Goal: Information Seeking & Learning: Learn about a topic

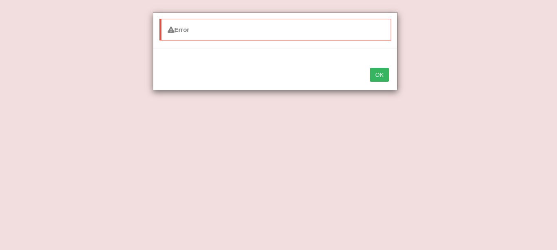
select select "definitely"
select select "protect"
select select "release"
select select "targets"
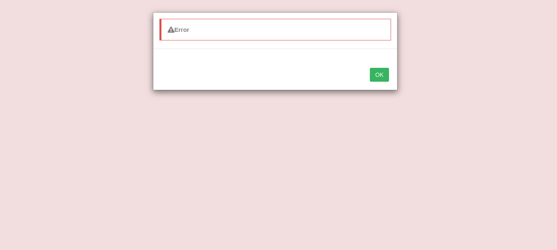
click at [377, 70] on button "OK" at bounding box center [379, 75] width 19 height 14
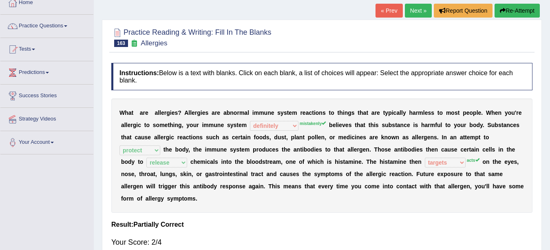
click at [415, 10] on link "Next »" at bounding box center [418, 11] width 27 height 14
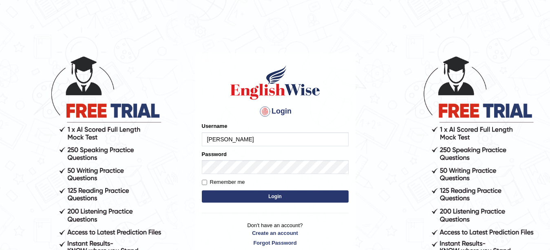
type input "Farzana12"
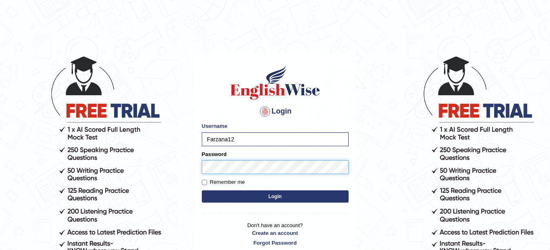
click at [202, 190] on button "Login" at bounding box center [275, 196] width 147 height 12
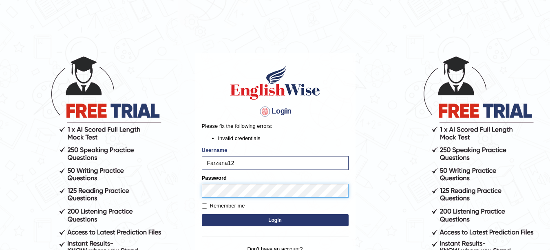
click at [202, 214] on button "Login" at bounding box center [275, 220] width 147 height 12
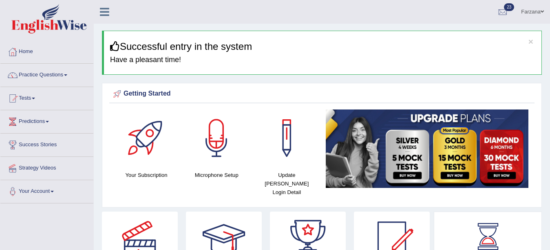
click at [370, 157] on img at bounding box center [427, 148] width 203 height 78
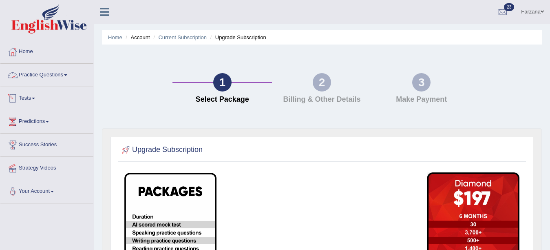
click at [27, 73] on link "Practice Questions" at bounding box center [46, 74] width 93 height 20
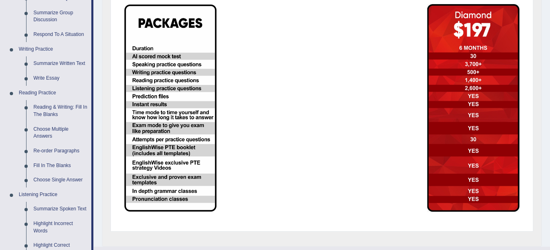
scroll to position [163, 0]
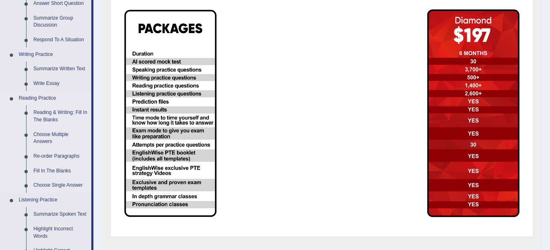
click at [58, 113] on link "Reading & Writing: Fill In The Blanks" at bounding box center [61, 116] width 62 height 22
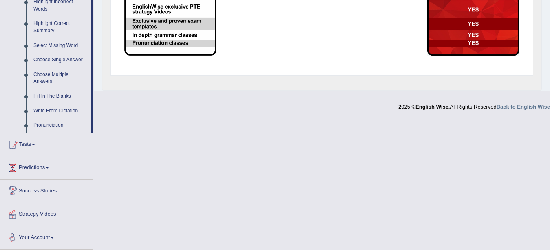
scroll to position [304, 0]
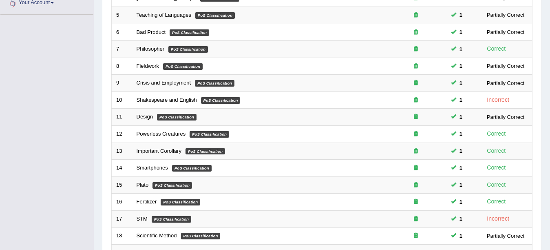
scroll to position [290, 0]
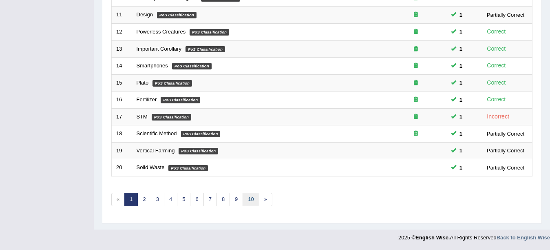
click at [250, 194] on link "10" at bounding box center [251, 199] width 16 height 13
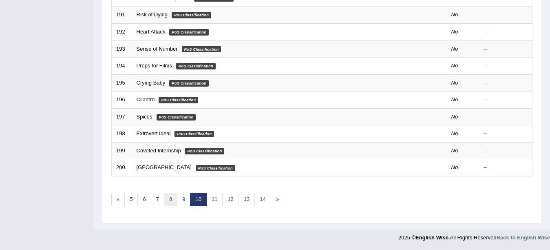
click at [172, 198] on link "8" at bounding box center [170, 199] width 13 height 13
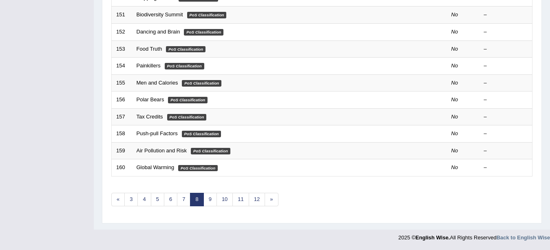
scroll to position [290, 0]
click at [183, 199] on link "7" at bounding box center [183, 199] width 13 height 13
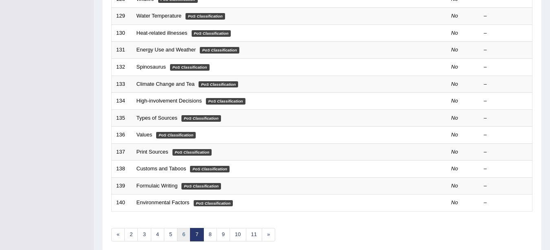
click at [182, 235] on link "6" at bounding box center [183, 234] width 13 height 13
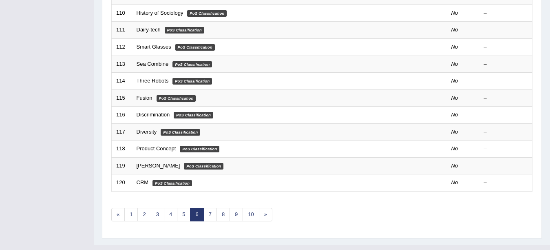
scroll to position [285, 0]
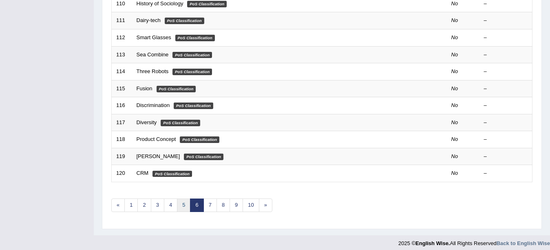
click at [183, 211] on link "5" at bounding box center [183, 204] width 13 height 13
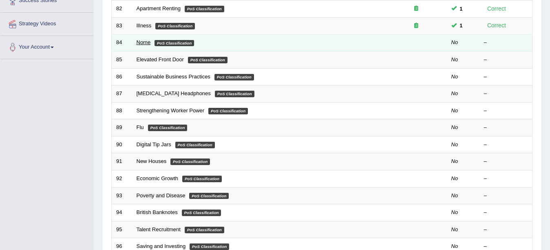
click at [139, 44] on link "Nome" at bounding box center [144, 42] width 14 height 6
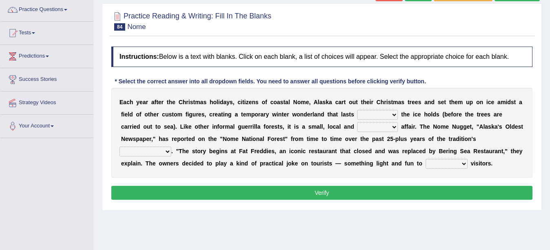
scroll to position [71, 0]
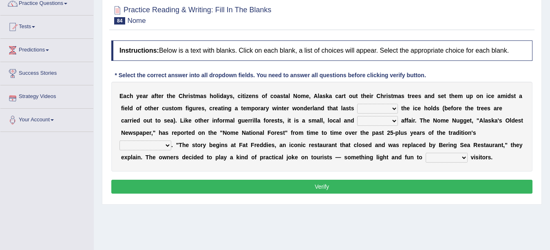
click at [367, 112] on select "as long as before after although" at bounding box center [377, 109] width 41 height 10
click at [321, 111] on div "E a c h y e a r a f t e r t h e C h r i s t m a s h o l i d a y s , c i t i z e…" at bounding box center [321, 127] width 421 height 90
click at [380, 113] on select "as long as before after although" at bounding box center [377, 109] width 41 height 10
select select "as long as"
click at [357, 104] on select "as long as before after although" at bounding box center [377, 109] width 41 height 10
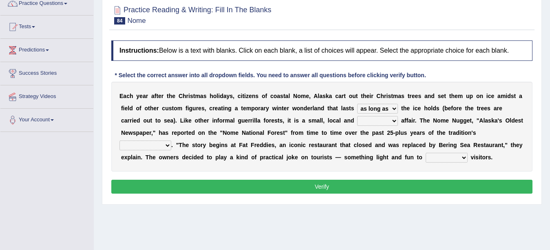
click at [371, 120] on select "nasty fuzzy cozy greasy" at bounding box center [377, 121] width 41 height 10
click at [369, 122] on select "nasty fuzzy cozy greasy" at bounding box center [377, 121] width 41 height 10
click at [373, 121] on select "nasty fuzzy cozy greasy" at bounding box center [377, 121] width 41 height 10
click at [385, 123] on select "nasty fuzzy cozy greasy" at bounding box center [377, 121] width 41 height 10
select select "cozy"
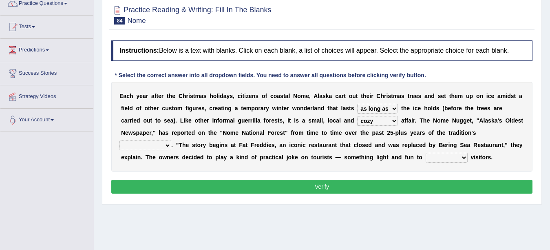
click at [357, 116] on select "nasty fuzzy cozy greasy" at bounding box center [377, 121] width 41 height 10
click at [378, 120] on select "nasty fuzzy cozy greasy" at bounding box center [377, 121] width 41 height 10
click at [253, 119] on b "i" at bounding box center [254, 120] width 2 height 7
click at [151, 153] on div "E a c h y e a r a f t e r t h e C h r i s t m a s h o l i d a y s , c i t i z e…" at bounding box center [321, 127] width 421 height 90
click at [146, 144] on select "life existence disappearance emotions" at bounding box center [146, 145] width 52 height 10
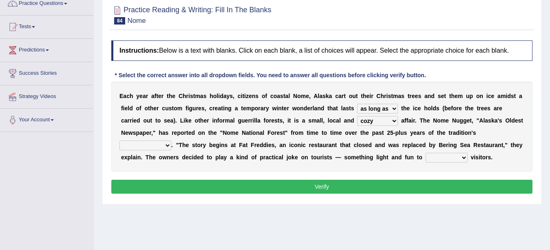
select select "existence"
click at [120, 140] on select "life existence disappearance emotions" at bounding box center [146, 145] width 52 height 10
click at [441, 160] on select "purchase confound distinguish repel" at bounding box center [447, 158] width 42 height 10
click at [439, 160] on select "purchase confound distinguish repel" at bounding box center [447, 158] width 42 height 10
click at [438, 155] on select "purchase confound distinguish repel" at bounding box center [447, 158] width 42 height 10
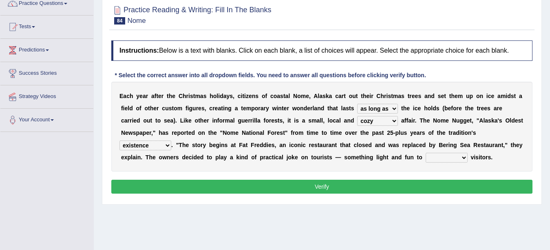
select select "confound"
click at [426, 153] on select "purchase confound distinguish repel" at bounding box center [447, 158] width 42 height 10
click at [447, 185] on button "Verify" at bounding box center [321, 187] width 421 height 14
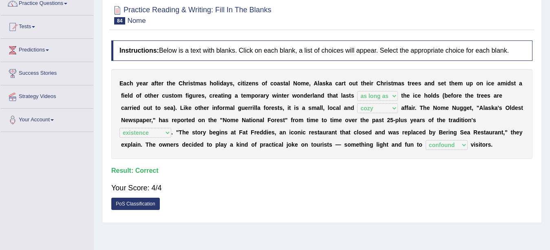
scroll to position [3, 0]
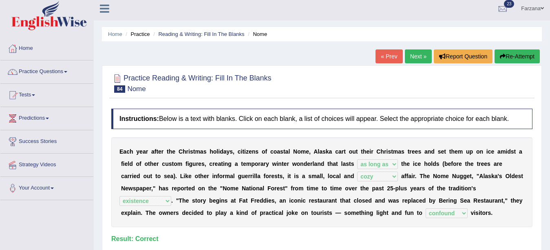
click at [412, 58] on link "Next »" at bounding box center [418, 56] width 27 height 14
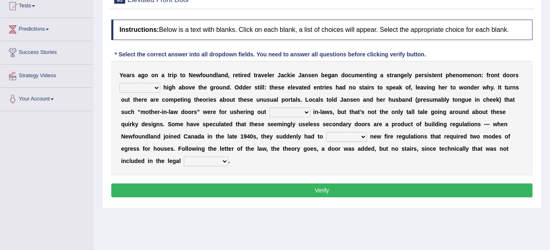
click at [137, 86] on select "raised visited painted lowered" at bounding box center [140, 88] width 41 height 10
select select "raised"
click at [120, 83] on select "raised visited painted lowered" at bounding box center [140, 88] width 41 height 10
click at [275, 111] on select "unbiased underlined unwanted united" at bounding box center [290, 112] width 41 height 10
click at [295, 110] on select "unbiased underlined unwanted united" at bounding box center [290, 112] width 41 height 10
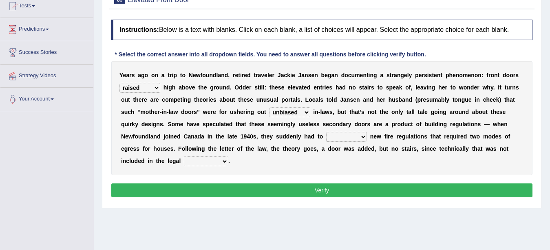
click at [270, 107] on select "unbiased underlined unwanted united" at bounding box center [290, 112] width 41 height 10
click at [288, 110] on select "unbiased underlined unwanted united" at bounding box center [290, 112] width 41 height 10
click at [270, 107] on select "unbiased underlined unwanted united" at bounding box center [290, 112] width 41 height 10
click at [281, 111] on select "unbiased underlined unwanted united" at bounding box center [290, 112] width 41 height 10
select select "unwanted"
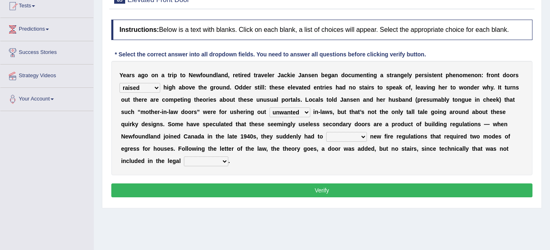
click at [270, 107] on select "unbiased underlined unwanted united" at bounding box center [290, 112] width 41 height 10
click at [332, 138] on select "illuminate appreciate match disobey" at bounding box center [346, 137] width 41 height 10
select select "disobey"
click at [326, 132] on select "illuminate appreciate match disobey" at bounding box center [346, 137] width 41 height 10
click at [196, 162] on select "religion paces manager requirement" at bounding box center [206, 161] width 44 height 10
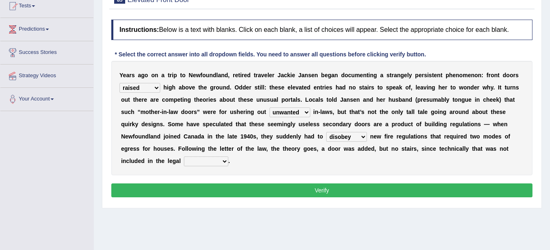
select select "paces"
click at [184, 156] on select "religion paces manager requirement" at bounding box center [206, 161] width 44 height 10
click at [207, 187] on button "Verify" at bounding box center [321, 190] width 421 height 14
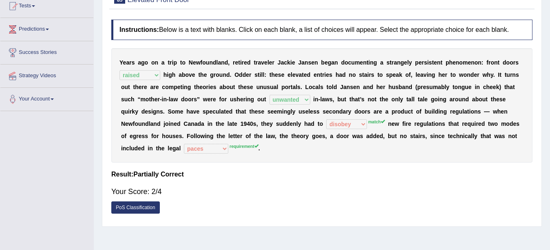
click at [215, 54] on div "Y e a r s a g o o n a t r i p t o N e w f o u n d l a n d , r e t i r e d t r a…" at bounding box center [321, 105] width 421 height 114
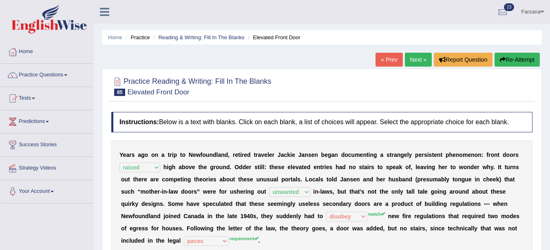
click at [410, 59] on link "Next »" at bounding box center [418, 60] width 27 height 14
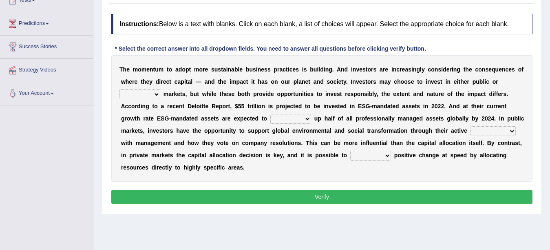
click at [135, 98] on select "financial material written private" at bounding box center [140, 94] width 41 height 10
select select "private"
click at [120, 89] on select "financial material written private" at bounding box center [140, 94] width 41 height 10
click at [297, 116] on select "build use make add" at bounding box center [290, 119] width 41 height 10
select select "make"
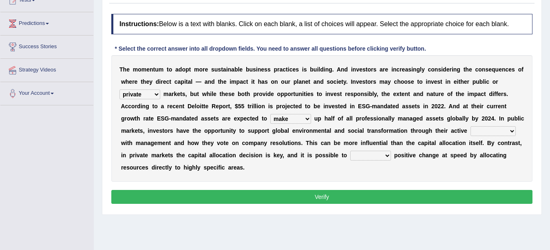
click at [270, 114] on select "build use make add" at bounding box center [290, 119] width 41 height 10
click at [499, 130] on select "engagement service squabble investment" at bounding box center [493, 131] width 45 height 10
select select "investment"
click at [471, 126] on select "engagement service squabble investment" at bounding box center [493, 131] width 45 height 10
click at [373, 155] on select "prove collapse drive restore" at bounding box center [370, 156] width 41 height 10
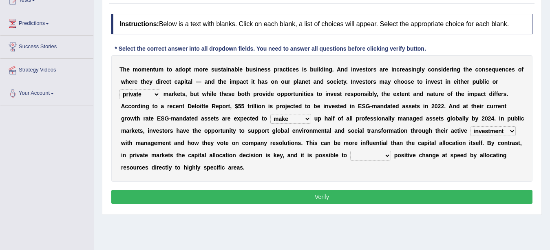
select select "prove"
click at [350, 151] on select "prove collapse drive restore" at bounding box center [370, 156] width 41 height 10
click at [320, 196] on button "Verify" at bounding box center [321, 197] width 421 height 14
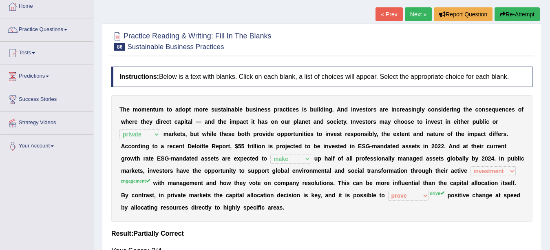
scroll to position [40, 0]
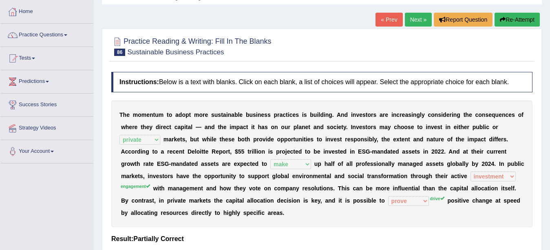
click at [415, 18] on link "Next »" at bounding box center [418, 20] width 27 height 14
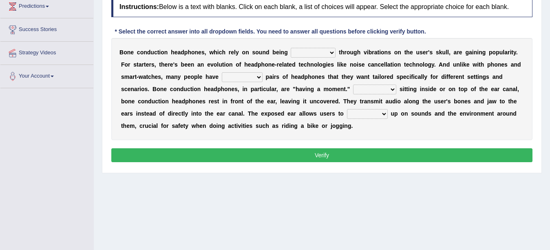
scroll to position [113, 0]
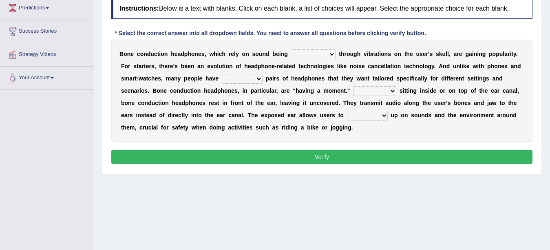
click at [300, 59] on select "formed counted transformed transmitted" at bounding box center [313, 54] width 45 height 10
select select "transmitted"
click at [291, 49] on select "formed counted transformed transmitted" at bounding box center [313, 54] width 45 height 10
click at [304, 51] on select "formed counted transformed transmitted" at bounding box center [313, 54] width 45 height 10
click at [238, 77] on select "composite multiple imperfect integral" at bounding box center [242, 79] width 41 height 10
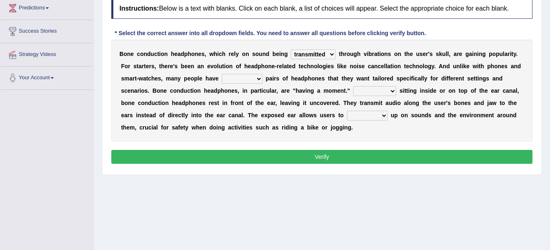
click at [307, 53] on select "formed counted transformed transmitted" at bounding box center [313, 54] width 45 height 10
click at [245, 81] on select "composite multiple imperfect integral" at bounding box center [242, 79] width 41 height 10
select select "multiple"
click at [222, 74] on select "composite multiple imperfect integral" at bounding box center [242, 79] width 41 height 10
click at [390, 92] on select "More than Despite of Less than Rather than" at bounding box center [374, 91] width 43 height 10
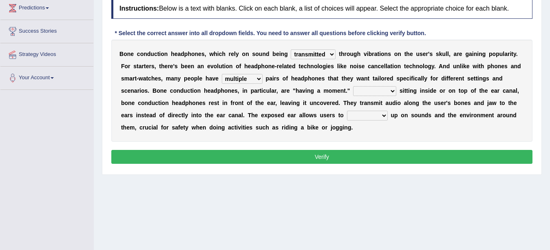
select select "Rather than"
click at [353, 86] on select "More than Despite of Less than Rather than" at bounding box center [374, 91] width 43 height 10
click at [364, 119] on select "level take make pick" at bounding box center [367, 116] width 41 height 10
select select "make"
click at [347, 111] on select "level take make pick" at bounding box center [367, 116] width 41 height 10
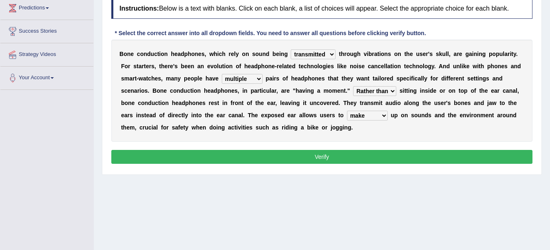
click at [354, 154] on button "Verify" at bounding box center [321, 157] width 421 height 14
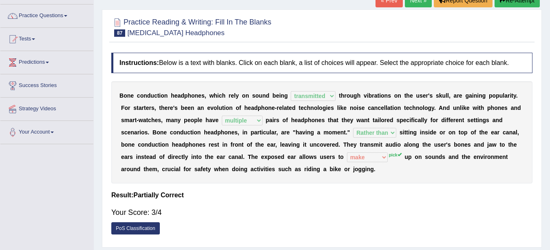
scroll to position [25, 0]
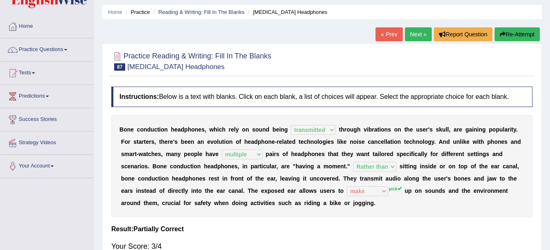
click at [410, 31] on link "Next »" at bounding box center [418, 34] width 27 height 14
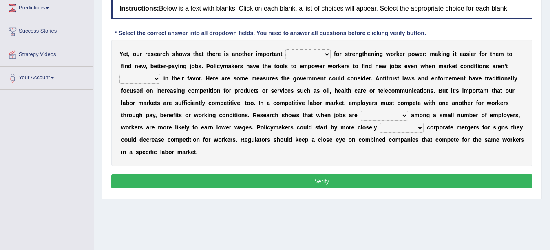
scroll to position [114, 0]
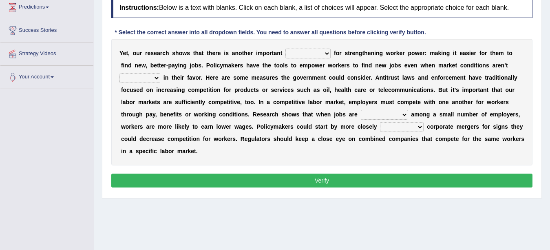
click at [309, 53] on select "avail engagement avenue annual" at bounding box center [308, 54] width 45 height 10
select select "engagement"
click at [286, 49] on select "avail engagement avenue annual" at bounding box center [308, 54] width 45 height 10
click at [141, 75] on select "profitable titchy temperate tilted" at bounding box center [140, 78] width 41 height 10
select select "profitable"
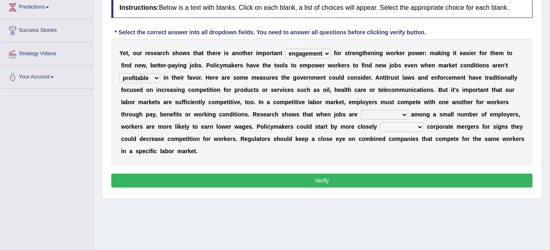
click at [120, 73] on select "profitable titchy temperate tilted" at bounding box center [140, 78] width 41 height 10
click at [364, 116] on select "constrained tremendous concentric concentrated" at bounding box center [384, 115] width 47 height 10
select select "concentrated"
click at [361, 110] on select "constrained tremendous concentric concentrated" at bounding box center [384, 115] width 47 height 10
click at [386, 127] on select "scrutinizing originating scripting emulating" at bounding box center [402, 127] width 44 height 10
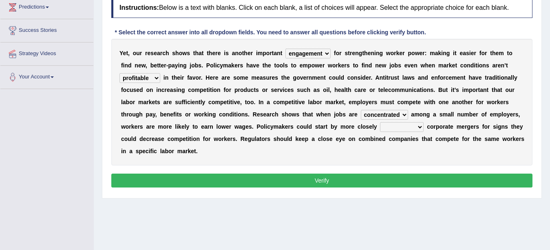
click at [399, 126] on select "scrutinizing originating scripting emulating" at bounding box center [402, 127] width 44 height 10
click at [392, 129] on select "scrutinizing originating scripting emulating" at bounding box center [402, 127] width 44 height 10
click at [389, 127] on select "scrutinizing originating scripting emulating" at bounding box center [402, 127] width 44 height 10
select select "scrutinizing"
click at [380, 122] on select "scrutinizing originating scripting emulating" at bounding box center [402, 127] width 44 height 10
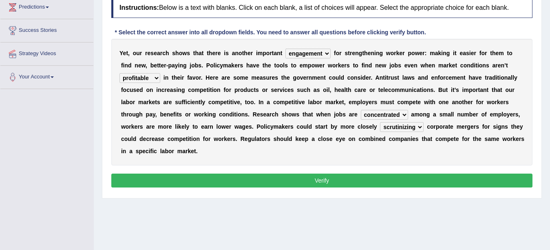
click at [375, 179] on button "Verify" at bounding box center [321, 180] width 421 height 14
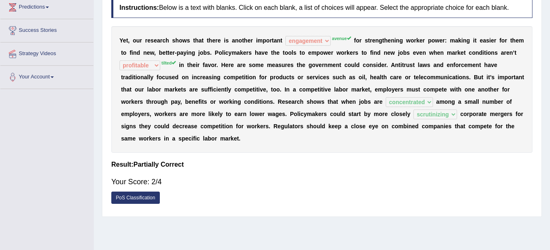
scroll to position [41, 0]
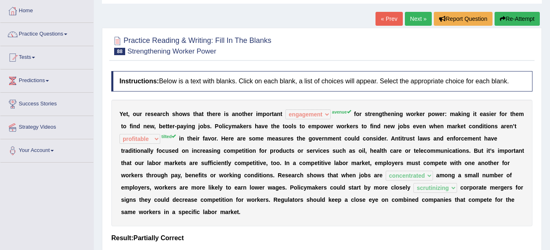
click at [413, 21] on link "Next »" at bounding box center [418, 19] width 27 height 14
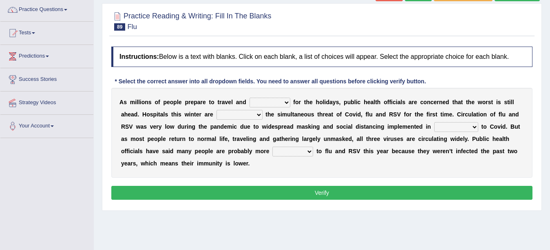
click at [268, 101] on select "gather hide slumber migrate" at bounding box center [270, 103] width 41 height 10
select select "gather"
click at [250, 98] on select "gather hide slumber migrate" at bounding box center [270, 103] width 41 height 10
click at [234, 118] on select "facing accounting challenging constructing" at bounding box center [240, 115] width 46 height 10
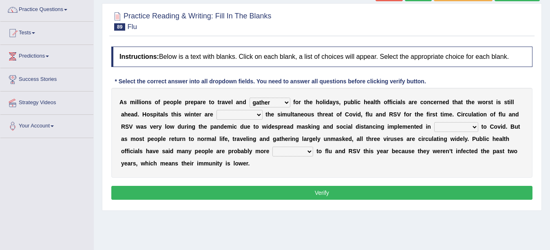
click at [234, 118] on select "facing accounting challenging constructing" at bounding box center [240, 115] width 46 height 10
select select "facing"
click at [217, 110] on select "facing accounting challenging constructing" at bounding box center [240, 115] width 46 height 10
click at [448, 128] on select "comparison response place order" at bounding box center [457, 127] width 44 height 10
select select "response"
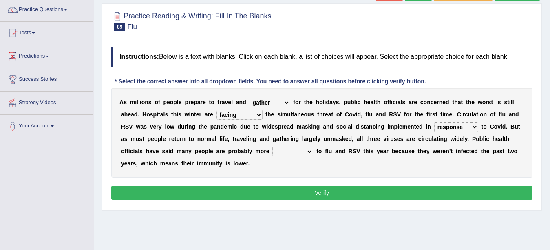
click at [435, 122] on select "comparison response place order" at bounding box center [457, 127] width 44 height 10
click at [251, 153] on b "y" at bounding box center [250, 151] width 3 height 7
click at [287, 150] on select "attainable sensible vulnerable accessible" at bounding box center [293, 151] width 41 height 10
select select "vulnerable"
click at [273, 146] on select "attainable sensible vulnerable accessible" at bounding box center [293, 151] width 41 height 10
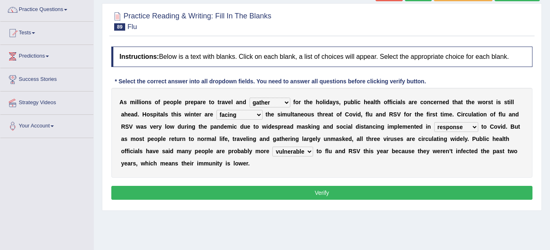
click at [294, 188] on button "Verify" at bounding box center [321, 193] width 421 height 14
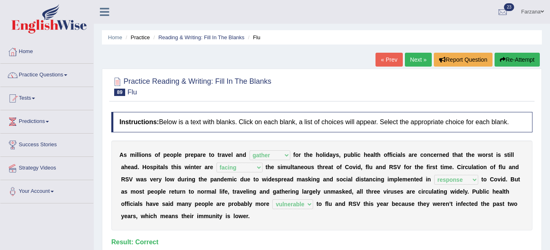
click at [420, 61] on link "Next »" at bounding box center [418, 60] width 27 height 14
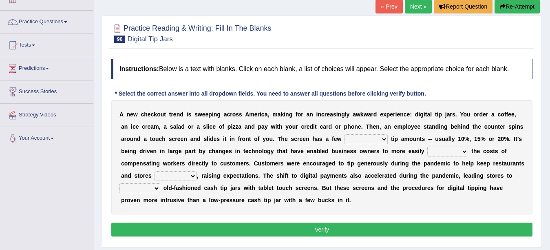
scroll to position [65, 0]
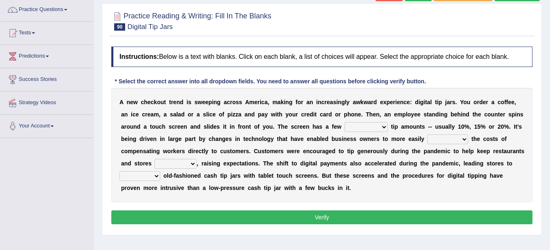
click at [364, 131] on select "suggested combined exceptional rigorous" at bounding box center [366, 127] width 43 height 10
click at [231, 84] on div "* Select the correct answer into all dropdown fields. You need to answer all qu…" at bounding box center [270, 81] width 318 height 9
click at [367, 126] on select "suggested combined exceptional rigorous" at bounding box center [366, 127] width 43 height 10
click at [314, 157] on div "A n e w c h e c k o u t t r e n d i s s w e e p i n g a c r o s s A m e r i c a…" at bounding box center [321, 145] width 421 height 114
click at [357, 122] on div "A n e w c h e c k o u t t r e n d i s s w e e p i n g a c r o s s A m e r i c a…" at bounding box center [321, 145] width 421 height 114
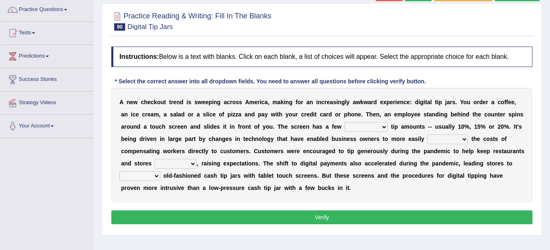
click at [371, 129] on select "suggested combined exceptional rigorous" at bounding box center [366, 127] width 43 height 10
select select "exceptional"
click at [345, 122] on select "suggested combined exceptional rigorous" at bounding box center [366, 127] width 43 height 10
click at [440, 135] on select "abide covet diverge shift" at bounding box center [448, 139] width 41 height 10
click at [454, 143] on select "abide covet diverge shift" at bounding box center [448, 139] width 41 height 10
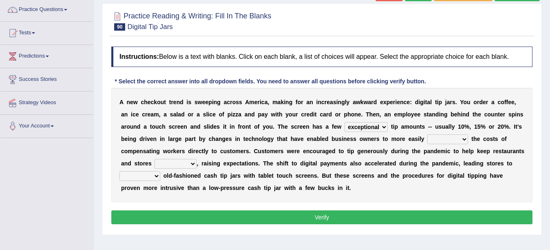
click at [433, 143] on select "abide covet diverge shift" at bounding box center [448, 139] width 41 height 10
select select "shift"
click at [428, 134] on select "abide covet diverge shift" at bounding box center [448, 139] width 41 height 10
click at [175, 168] on select "afloat overlapped affable concise" at bounding box center [176, 164] width 42 height 10
click at [173, 166] on select "afloat overlapped affable concise" at bounding box center [176, 164] width 42 height 10
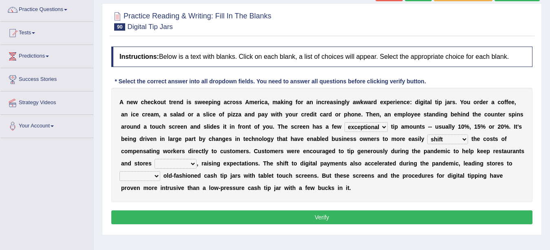
click at [129, 173] on select "replace exchange occupy retrieve" at bounding box center [140, 176] width 41 height 10
select select "replace"
click at [120, 171] on select "replace exchange occupy retrieve" at bounding box center [140, 176] width 41 height 10
drag, startPoint x: 144, startPoint y: 175, endPoint x: 141, endPoint y: 201, distance: 26.7
click at [141, 201] on div "A n e w c h e c k o u t t r e n d i s s w e e p i n g a c r o s s A m e r i c a…" at bounding box center [321, 145] width 421 height 114
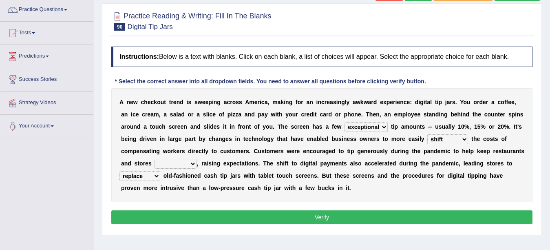
click at [120, 171] on select "replace exchange occupy retrieve" at bounding box center [140, 176] width 41 height 10
click at [166, 163] on select "afloat overlapped affable concise" at bounding box center [176, 164] width 42 height 10
select select "afloat"
click at [155, 159] on select "afloat overlapped affable concise" at bounding box center [176, 164] width 42 height 10
click at [166, 217] on button "Verify" at bounding box center [321, 217] width 421 height 14
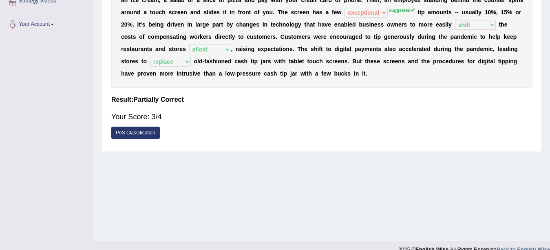
scroll to position [0, 0]
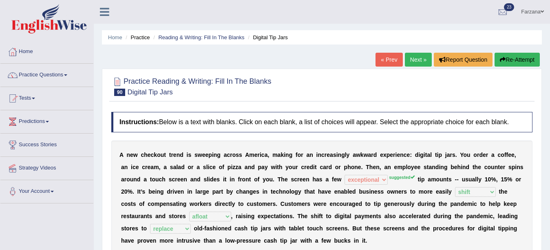
click at [411, 56] on link "Next »" at bounding box center [418, 60] width 27 height 14
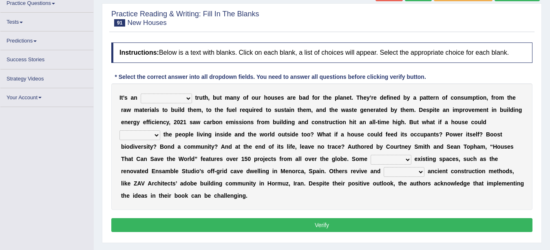
scroll to position [71, 0]
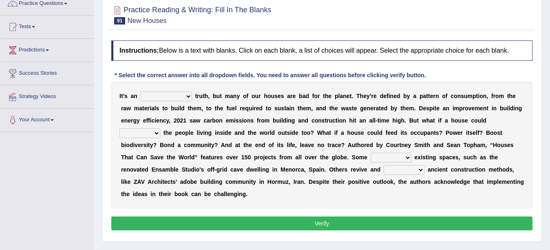
click at [175, 94] on select "unrivaled unstable uncomfortable uncapped" at bounding box center [166, 96] width 51 height 10
click at [153, 91] on div "I t ’ s a n unrivaled unstable uncomfortable uncapped t r u t h , b u t m a n y…" at bounding box center [321, 145] width 421 height 126
drag, startPoint x: 153, startPoint y: 91, endPoint x: 151, endPoint y: 100, distance: 9.8
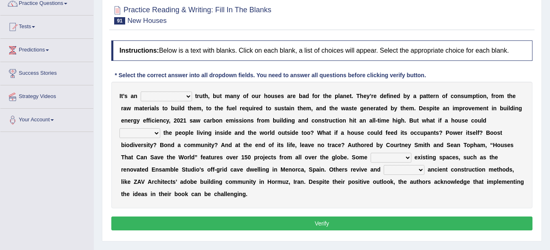
click at [151, 100] on div "I t ’ s a n unrivaled unstable uncomfortable uncapped t r u t h , b u t m a n y…" at bounding box center [321, 145] width 421 height 126
click at [151, 100] on select "unrivaled unstable uncomfortable uncapped" at bounding box center [166, 96] width 51 height 10
click at [167, 95] on select "unrivaled unstable uncomfortable uncapped" at bounding box center [166, 96] width 51 height 10
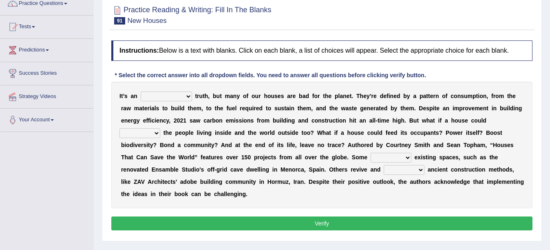
select select "unstable"
click at [141, 91] on select "unrivaled unstable uncomfortable uncapped" at bounding box center [166, 96] width 51 height 10
click at [381, 155] on select "delve automate repurpose reckon" at bounding box center [391, 158] width 41 height 10
click at [139, 134] on select "survive mimic dominate nurture" at bounding box center [140, 133] width 41 height 10
click at [127, 131] on select "survive mimic dominate nurture" at bounding box center [140, 133] width 41 height 10
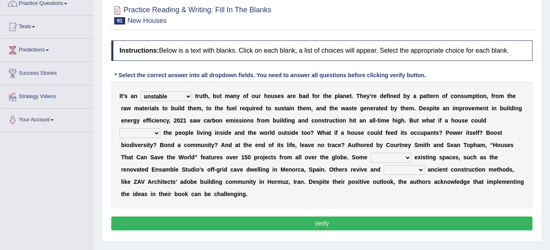
select select "nurture"
click at [120, 128] on select "survive mimic dominate nurture" at bounding box center [140, 133] width 41 height 10
click at [145, 133] on select "survive mimic dominate nurture" at bounding box center [140, 133] width 41 height 10
click at [120, 128] on select "survive mimic dominate nurture" at bounding box center [140, 133] width 41 height 10
click at [379, 159] on select "delve automate repurpose reckon" at bounding box center [391, 158] width 41 height 10
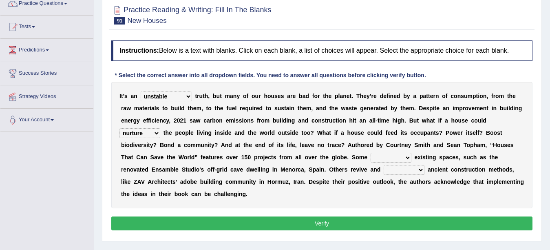
click at [370, 155] on b at bounding box center [369, 157] width 3 height 7
click at [397, 158] on select "delve automate repurpose reckon" at bounding box center [391, 158] width 41 height 10
select select "automate"
click at [371, 153] on select "delve automate repurpose reckon" at bounding box center [391, 158] width 41 height 10
click at [394, 168] on select "produce relate update change" at bounding box center [404, 170] width 41 height 10
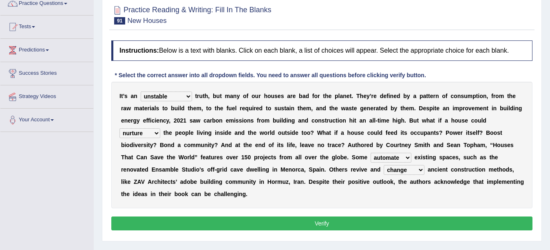
click at [384, 165] on select "produce relate update change" at bounding box center [404, 170] width 41 height 10
click at [401, 168] on select "produce relate update change" at bounding box center [404, 170] width 41 height 10
select select "update"
click at [384, 165] on select "produce relate update change" at bounding box center [404, 170] width 41 height 10
click at [283, 228] on button "Verify" at bounding box center [321, 223] width 421 height 14
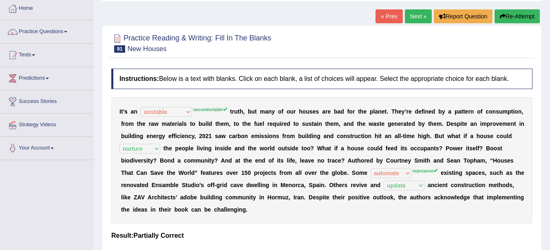
scroll to position [40, 0]
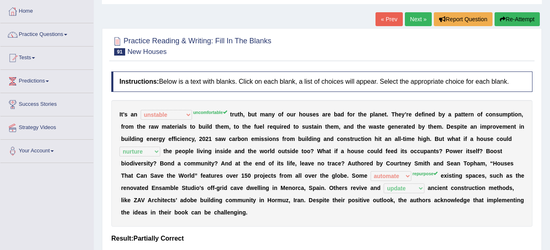
click at [408, 19] on link "Next »" at bounding box center [418, 19] width 27 height 14
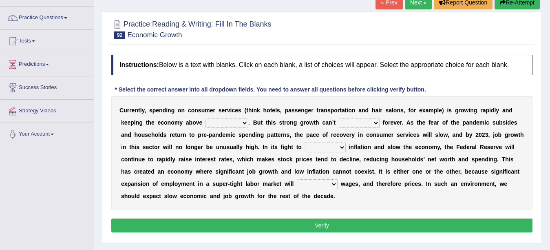
click at [235, 124] on select "board water all themselves" at bounding box center [227, 123] width 43 height 10
click at [206, 118] on select "board water all themselves" at bounding box center [227, 123] width 43 height 10
click at [222, 121] on select "board water all themselves" at bounding box center [227, 123] width 43 height 10
click at [206, 118] on select "board water all themselves" at bounding box center [227, 123] width 43 height 10
click at [225, 125] on select "board water all themselves" at bounding box center [227, 123] width 43 height 10
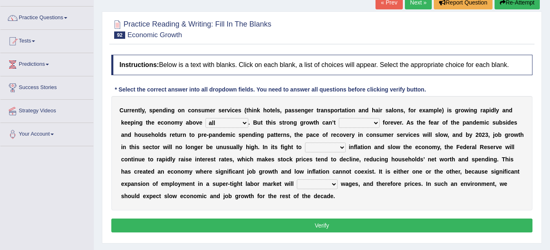
click at [206, 118] on select "board water all themselves" at bounding box center [227, 123] width 43 height 10
click at [218, 120] on select "board water all themselves" at bounding box center [227, 123] width 43 height 10
select select "themselves"
click at [206, 118] on select "board water all themselves" at bounding box center [227, 123] width 43 height 10
click at [362, 124] on select "perceive persist stride underlie" at bounding box center [359, 123] width 41 height 10
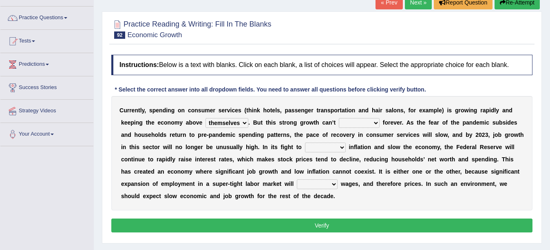
select select "persist"
click at [339, 118] on select "perceive persist stride underlie" at bounding box center [359, 123] width 41 height 10
click at [320, 147] on select "inflow disarm tame distaste" at bounding box center [325, 147] width 41 height 10
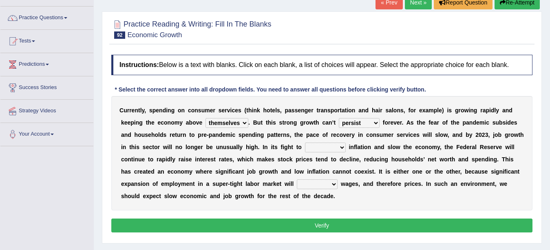
click at [325, 148] on select "inflow disarm tame distaste" at bounding box center [325, 147] width 41 height 10
click at [323, 149] on select "inflow disarm tame distaste" at bounding box center [325, 147] width 41 height 10
click at [305, 142] on select "inflow disarm tame distaste" at bounding box center [325, 147] width 41 height 10
click at [307, 149] on select "inflow disarm tame distaste" at bounding box center [325, 147] width 41 height 10
select select "inflow"
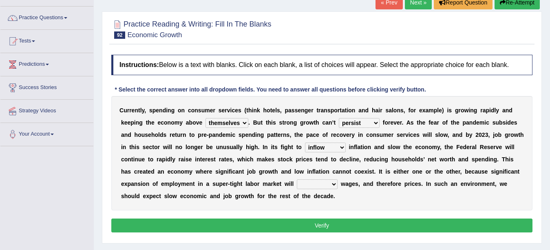
click at [305, 142] on select "inflow disarm tame distaste" at bounding box center [325, 147] width 41 height 10
click at [309, 184] on select "precede rupture accede accelerate" at bounding box center [317, 184] width 41 height 10
select select "accelerate"
click at [297, 179] on select "precede rupture accede accelerate" at bounding box center [317, 184] width 41 height 10
click at [317, 222] on button "Verify" at bounding box center [321, 225] width 421 height 14
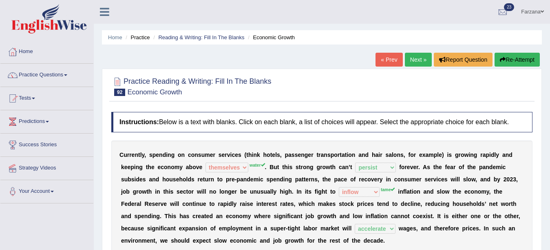
click at [416, 63] on link "Next »" at bounding box center [418, 60] width 27 height 14
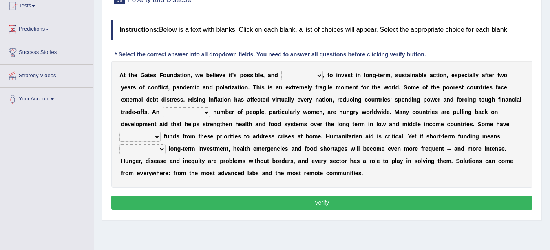
click at [299, 73] on select "impaired impalpable imperative impressive" at bounding box center [303, 76] width 42 height 10
click at [304, 77] on select "impaired impalpable imperative impressive" at bounding box center [303, 76] width 42 height 10
click at [302, 73] on select "impaired impalpable imperative impressive" at bounding box center [303, 76] width 42 height 10
select select "impressive"
click at [282, 71] on select "impaired impalpable imperative impressive" at bounding box center [303, 76] width 42 height 10
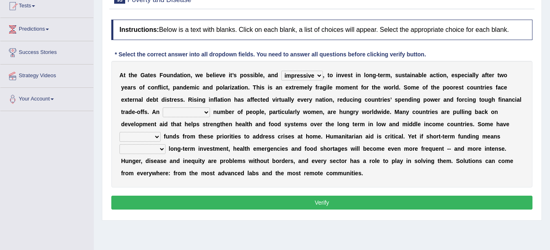
click at [158, 113] on b "n" at bounding box center [158, 112] width 4 height 7
click at [174, 112] on select "alarming unintentional implicit absolute" at bounding box center [186, 112] width 47 height 10
select select "implicit"
click at [163, 107] on select "alarming unintentional implicit absolute" at bounding box center [186, 112] width 47 height 10
click at [188, 112] on select "alarming unintentional implicit absolute" at bounding box center [186, 112] width 47 height 10
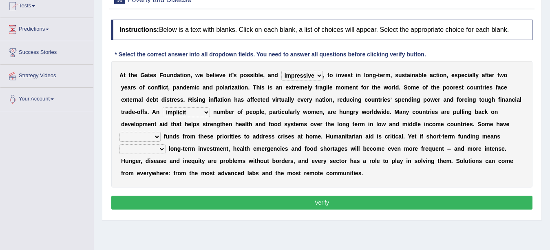
click at [163, 107] on select "alarming unintentional implicit absolute" at bounding box center [186, 112] width 47 height 10
click at [169, 111] on select "alarming unintentional implicit absolute" at bounding box center [186, 112] width 47 height 10
click at [148, 137] on select "rebounded expended recouped redirected" at bounding box center [140, 137] width 41 height 10
click at [120, 132] on select "rebounded expended recouped redirected" at bounding box center [140, 137] width 41 height 10
click at [143, 139] on select "rebounded expended recouped redirected" at bounding box center [140, 137] width 41 height 10
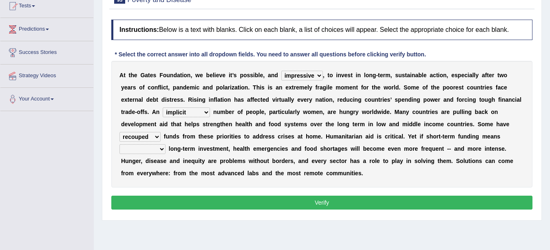
select select "expended"
click at [120, 132] on select "rebounded expended recouped redirected" at bounding box center [140, 137] width 41 height 10
click at [142, 148] on select "emphasizing alerting covening neglecting" at bounding box center [143, 149] width 46 height 10
select select "alerting"
click at [120, 144] on select "emphasizing alerting covening neglecting" at bounding box center [143, 149] width 46 height 10
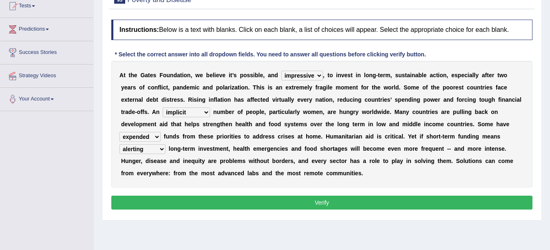
click at [144, 200] on button "Verify" at bounding box center [321, 202] width 421 height 14
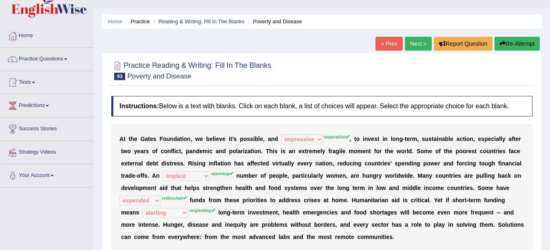
scroll to position [2, 0]
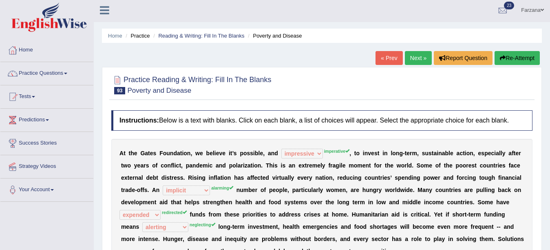
click at [534, 9] on link "Farzana" at bounding box center [532, 8] width 35 height 21
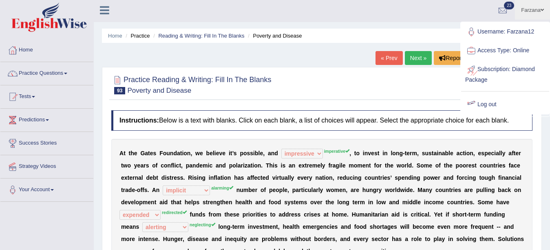
click at [487, 101] on link "Log out" at bounding box center [505, 104] width 88 height 19
